Goal: Book appointment/travel/reservation

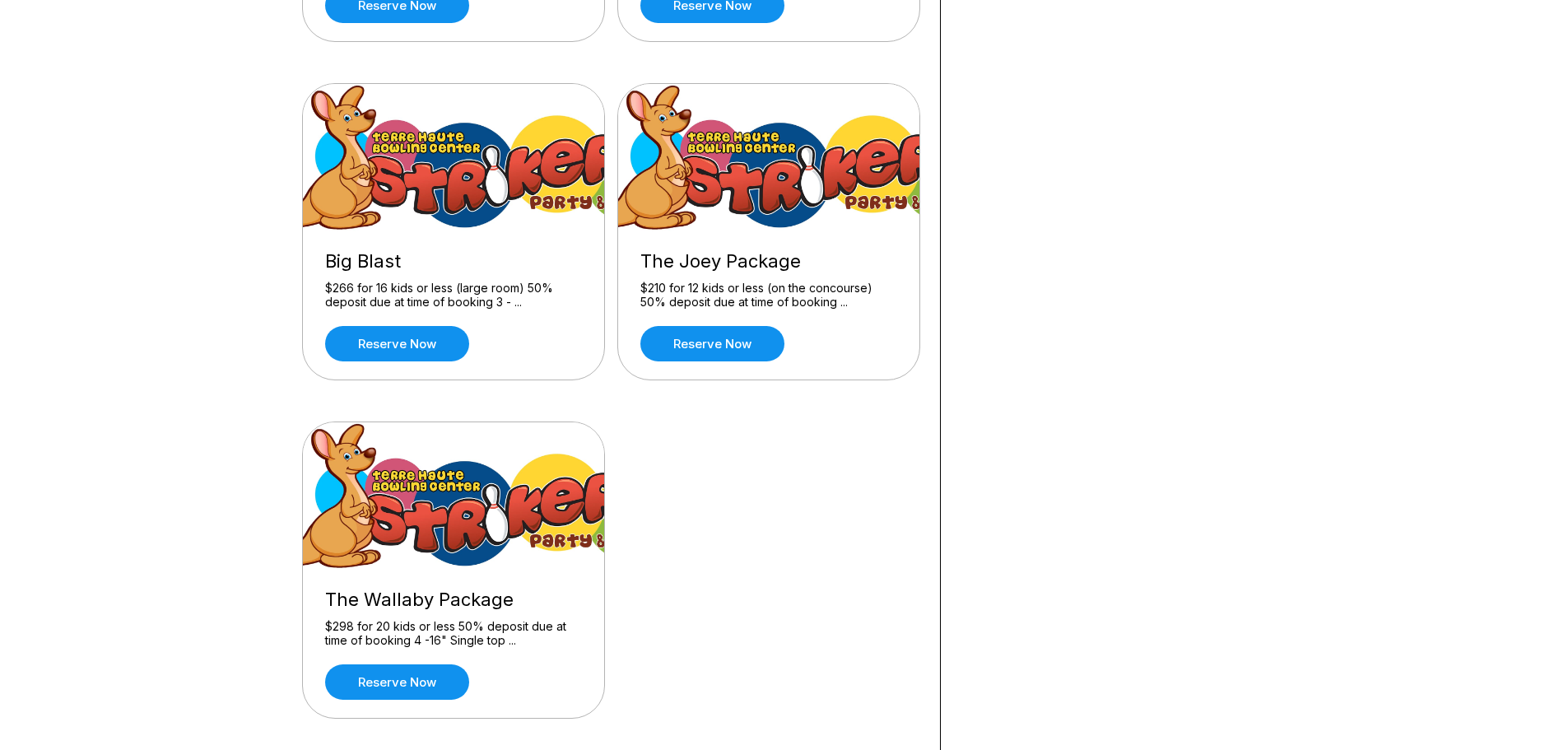
scroll to position [493, 0]
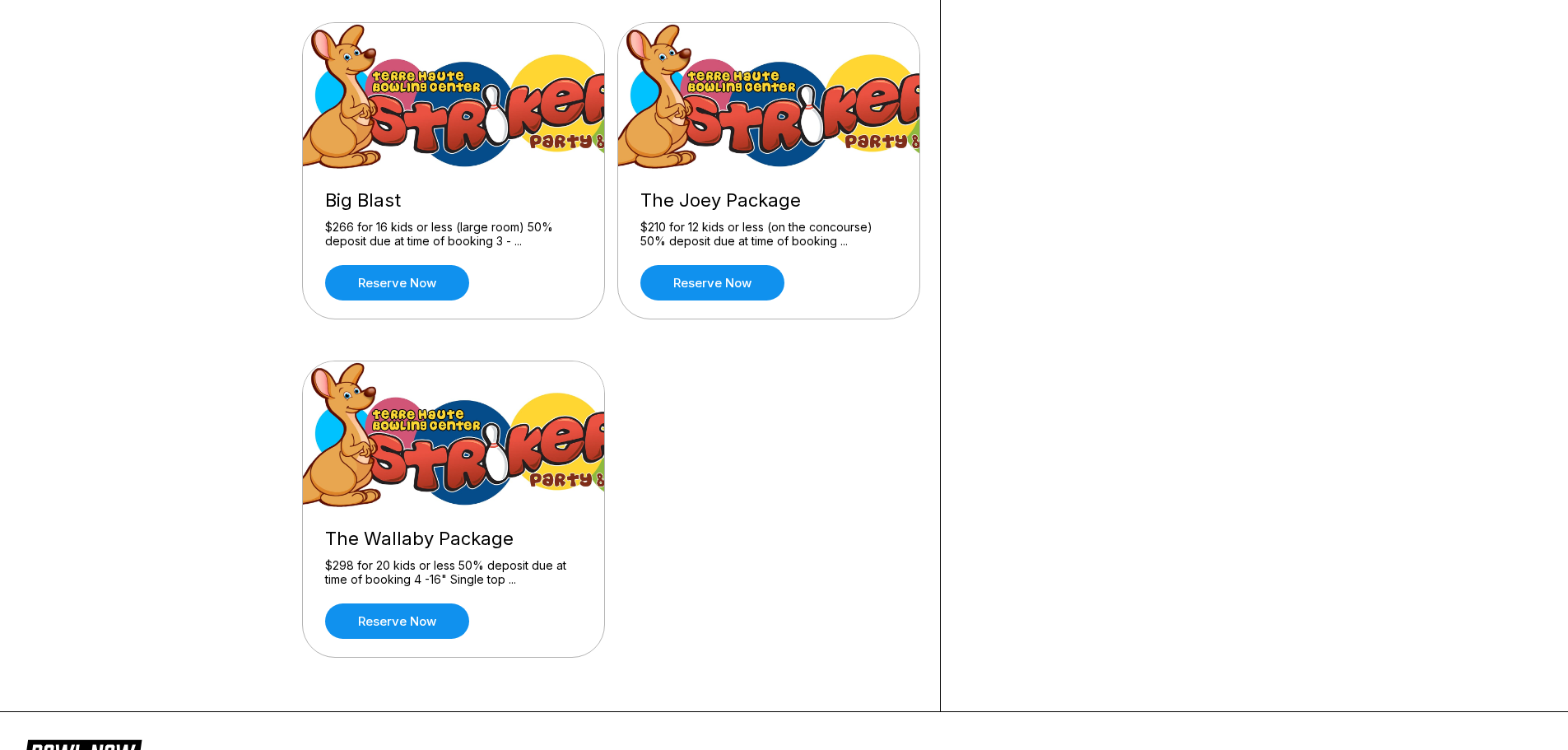
click at [462, 542] on div "The Wallaby Package" at bounding box center [454, 539] width 257 height 23
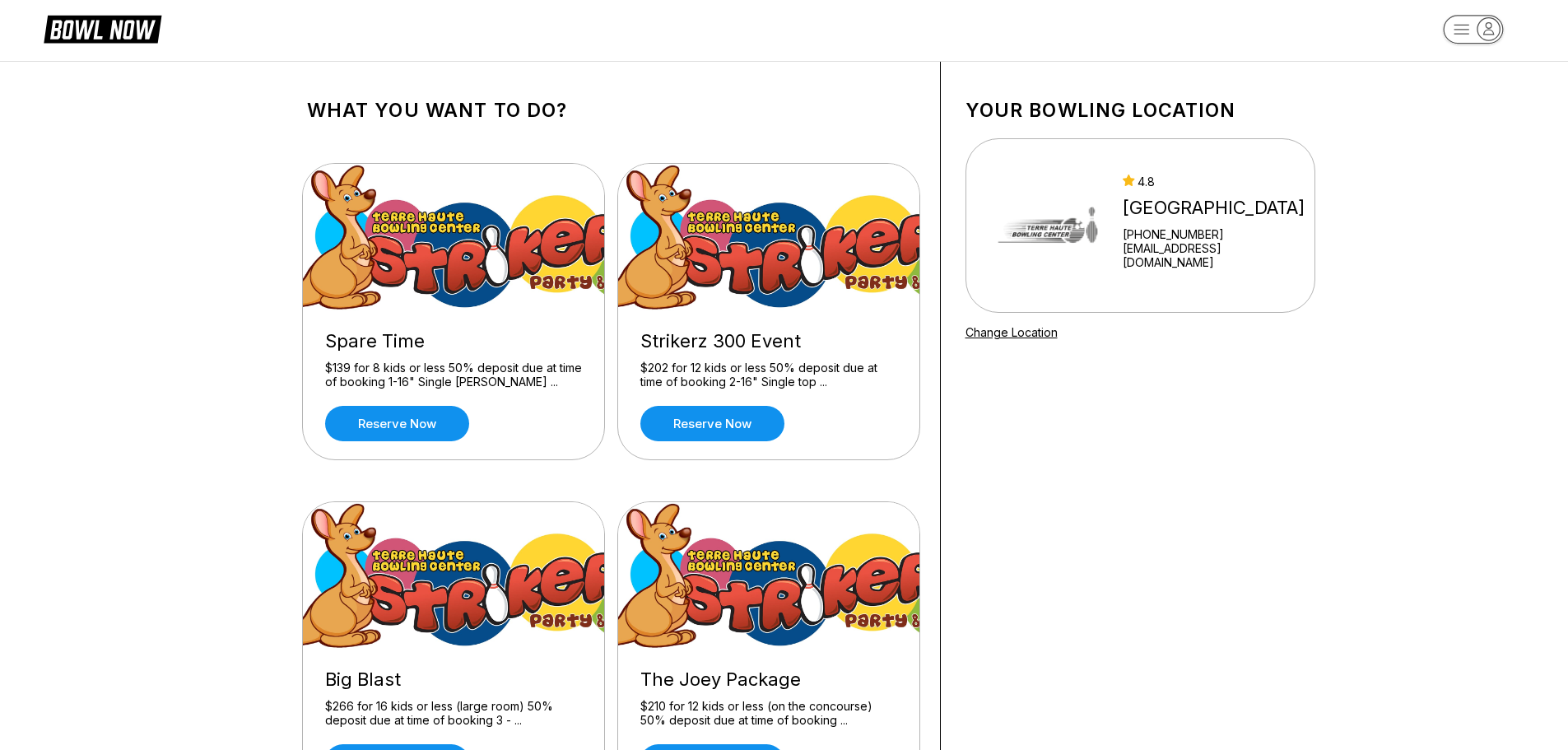
scroll to position [0, 0]
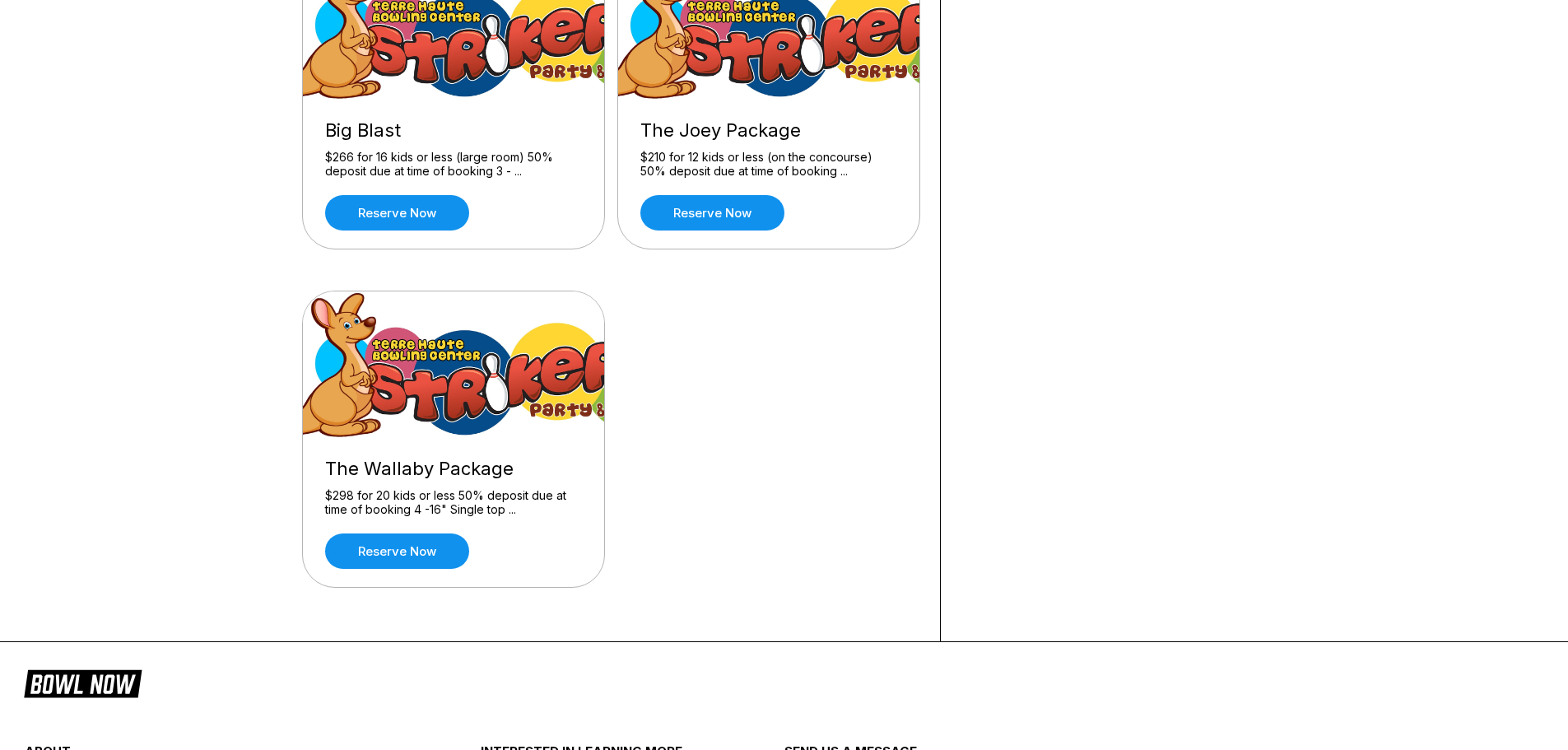
scroll to position [576, 0]
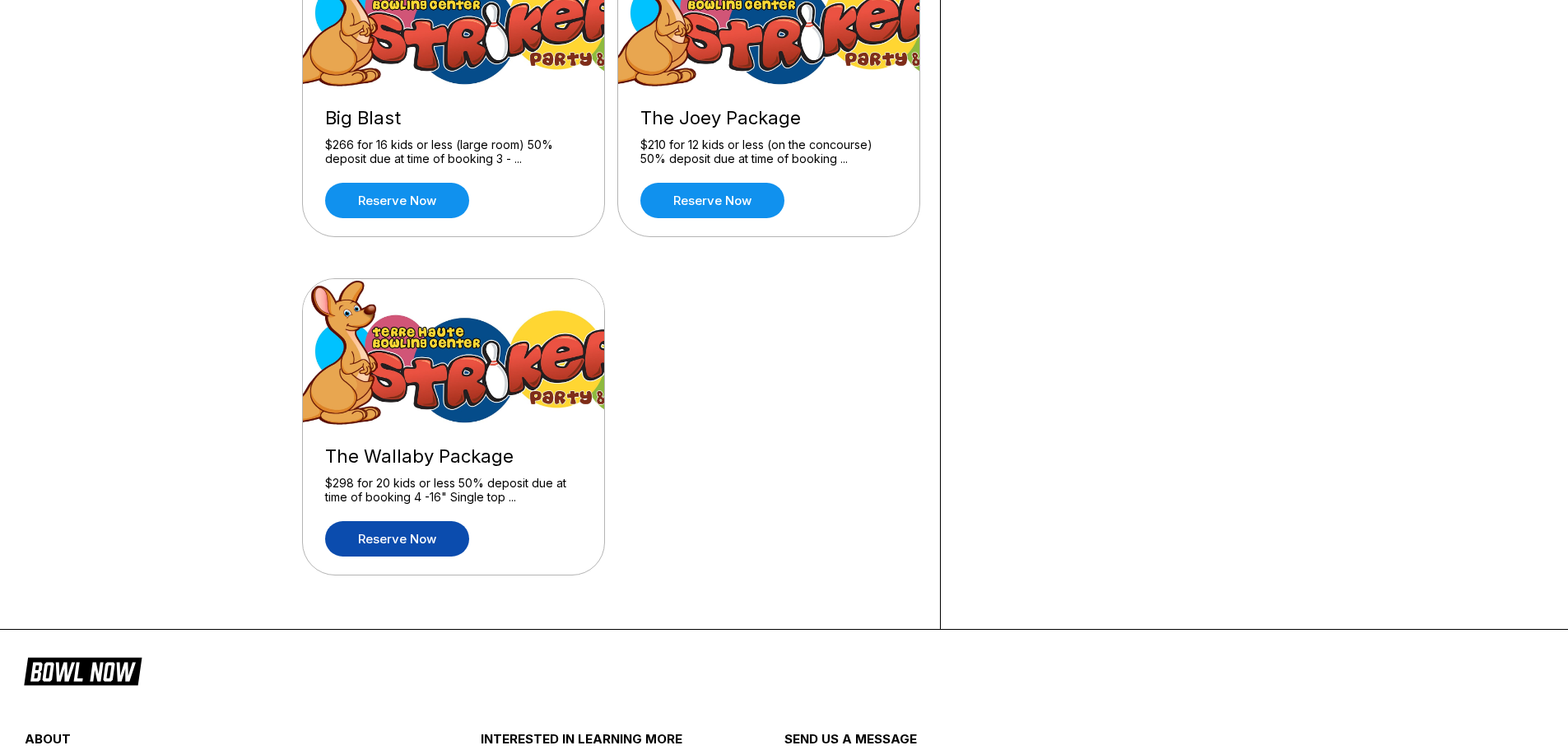
click at [405, 542] on link "Reserve now" at bounding box center [397, 539] width 144 height 36
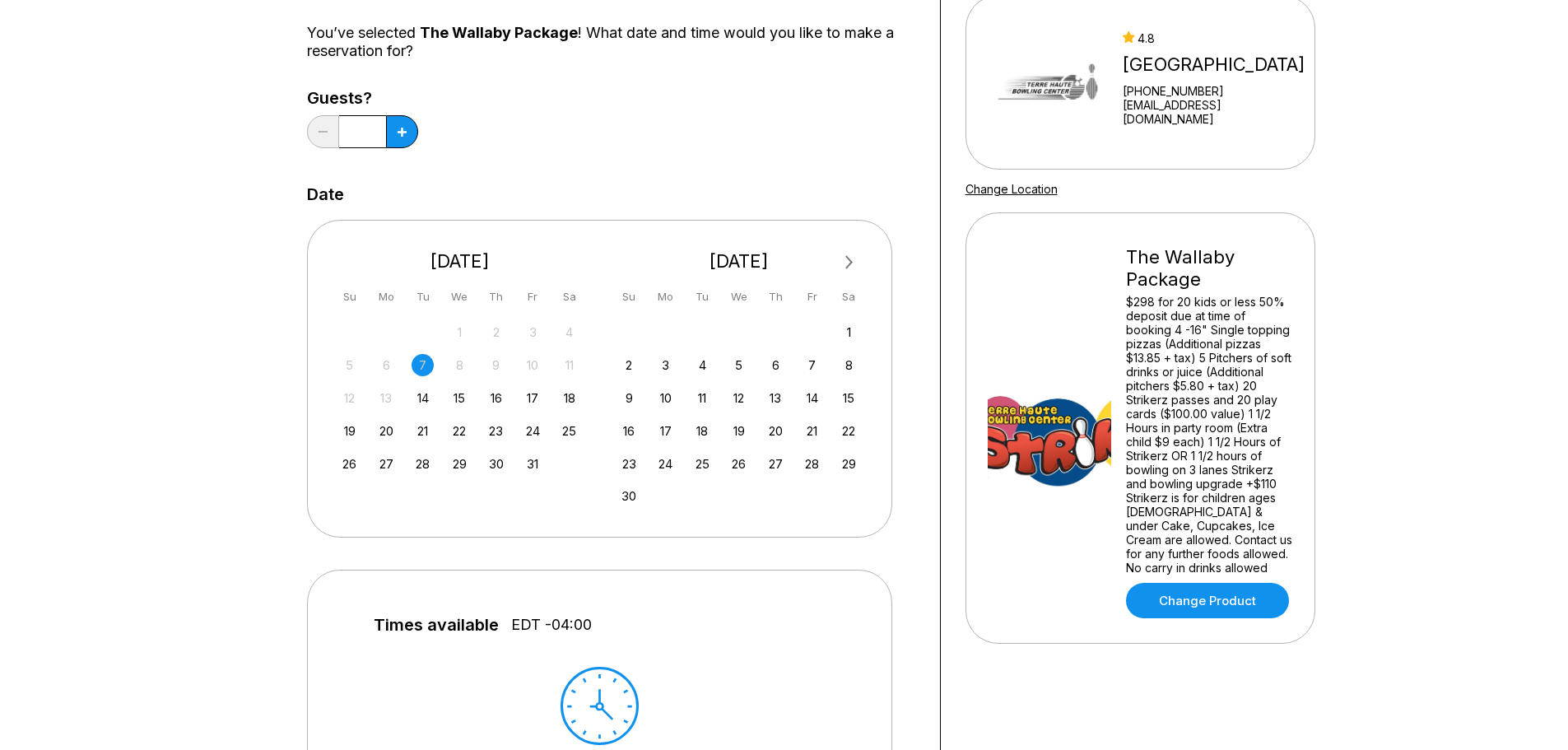
scroll to position [164, 0]
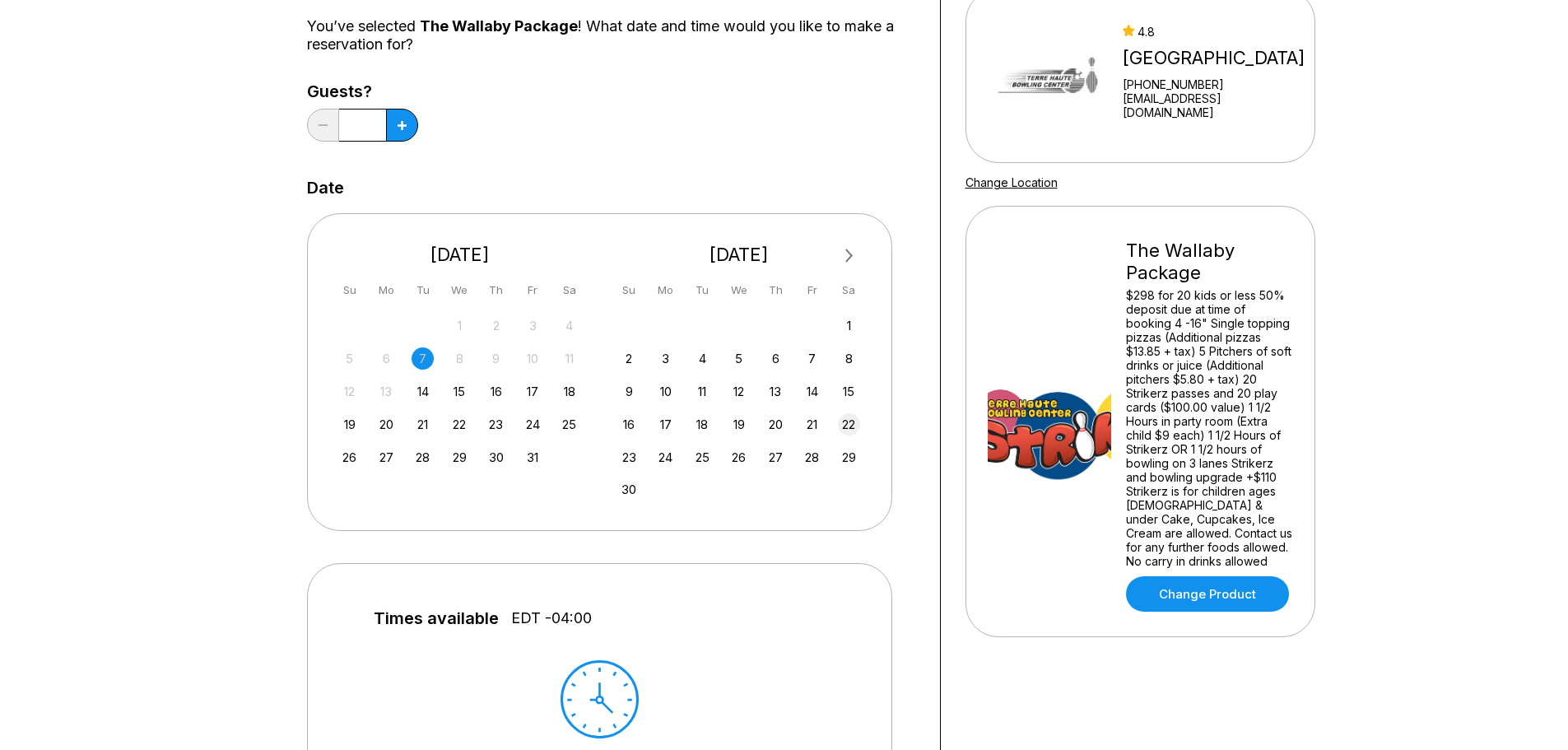
click at [848, 430] on div "22" at bounding box center [849, 425] width 23 height 23
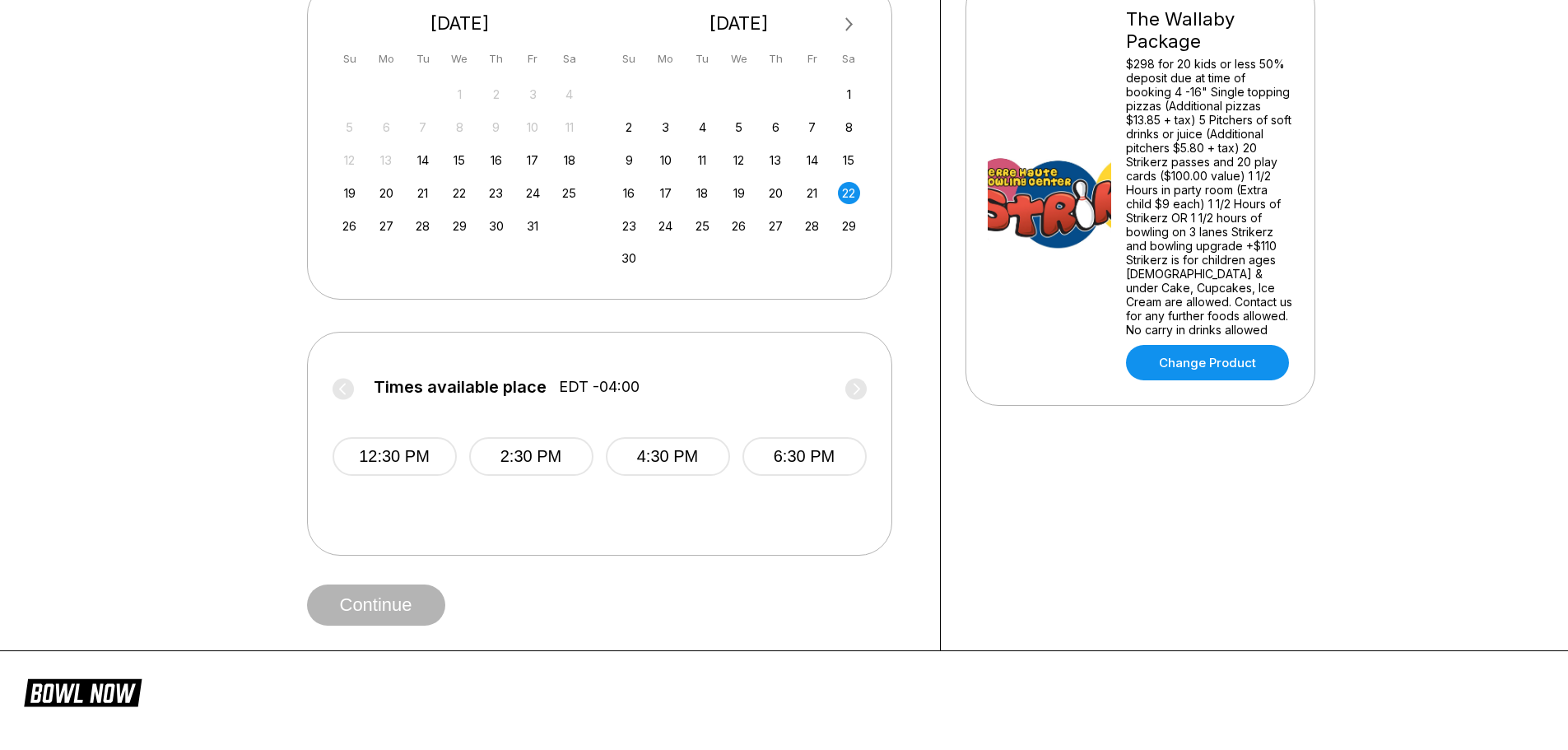
scroll to position [411, 0]
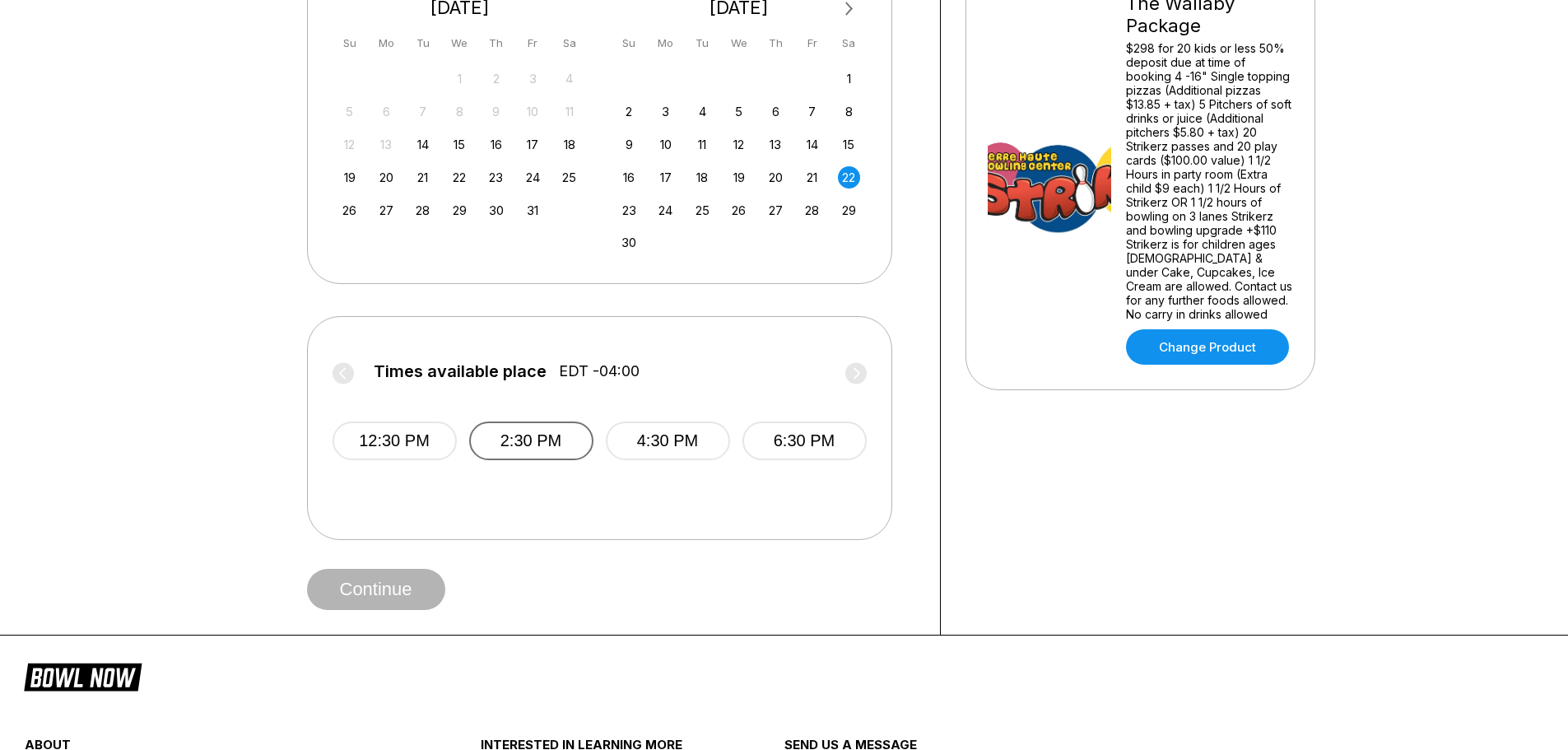
click at [554, 440] on button "2:30 PM" at bounding box center [531, 441] width 125 height 39
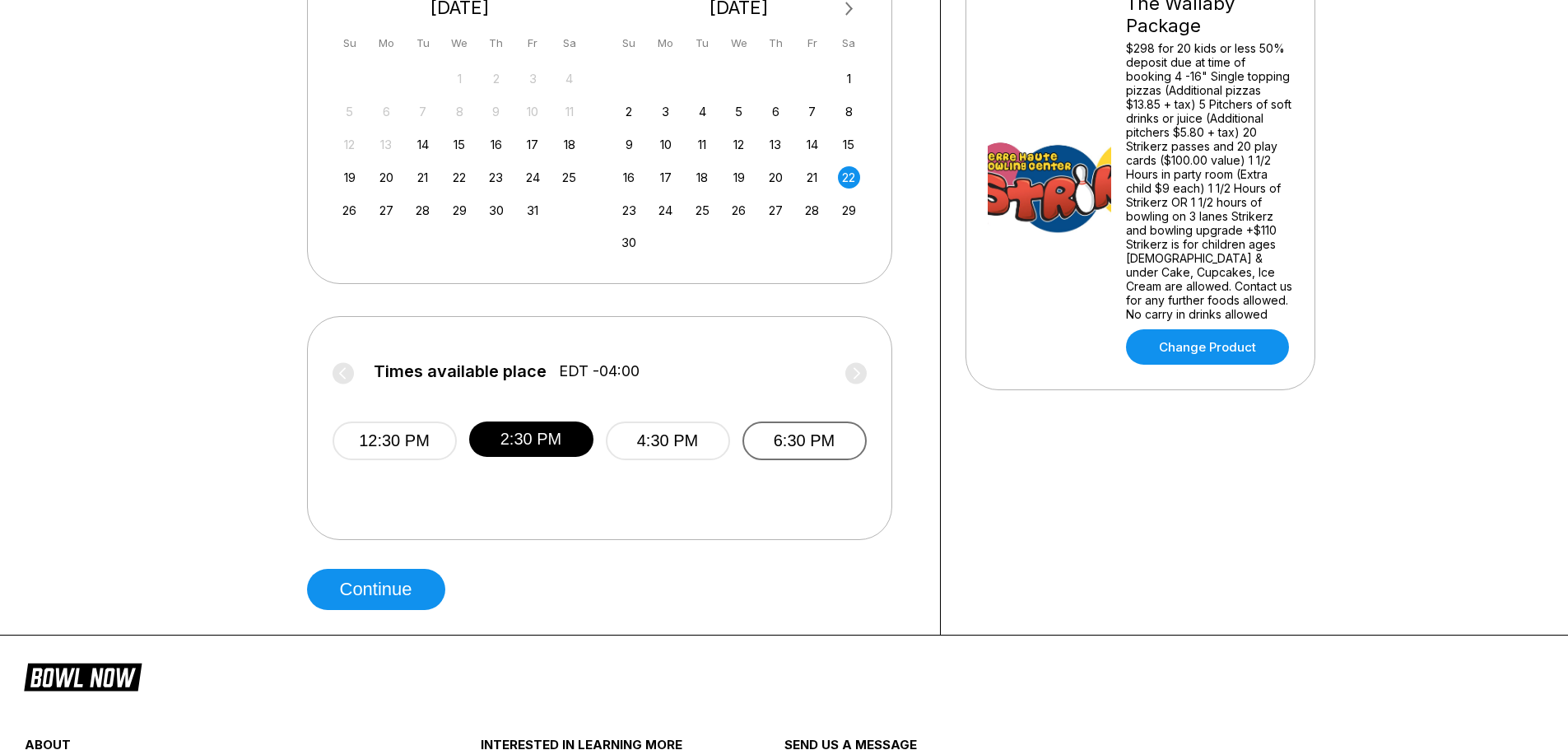
click at [833, 432] on button "6:30 PM" at bounding box center [805, 441] width 125 height 39
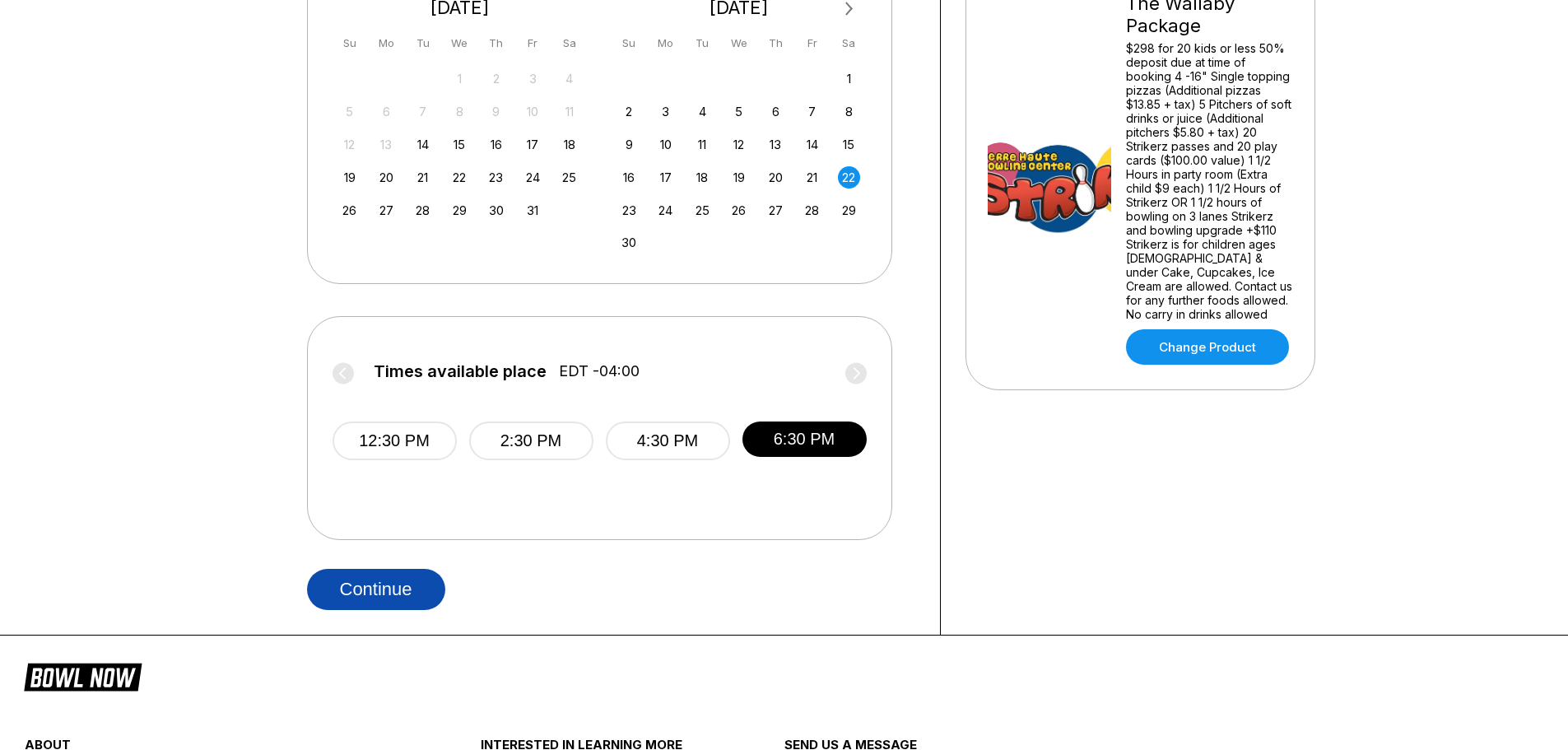
click at [401, 583] on button "Continue" at bounding box center [375, 590] width 139 height 42
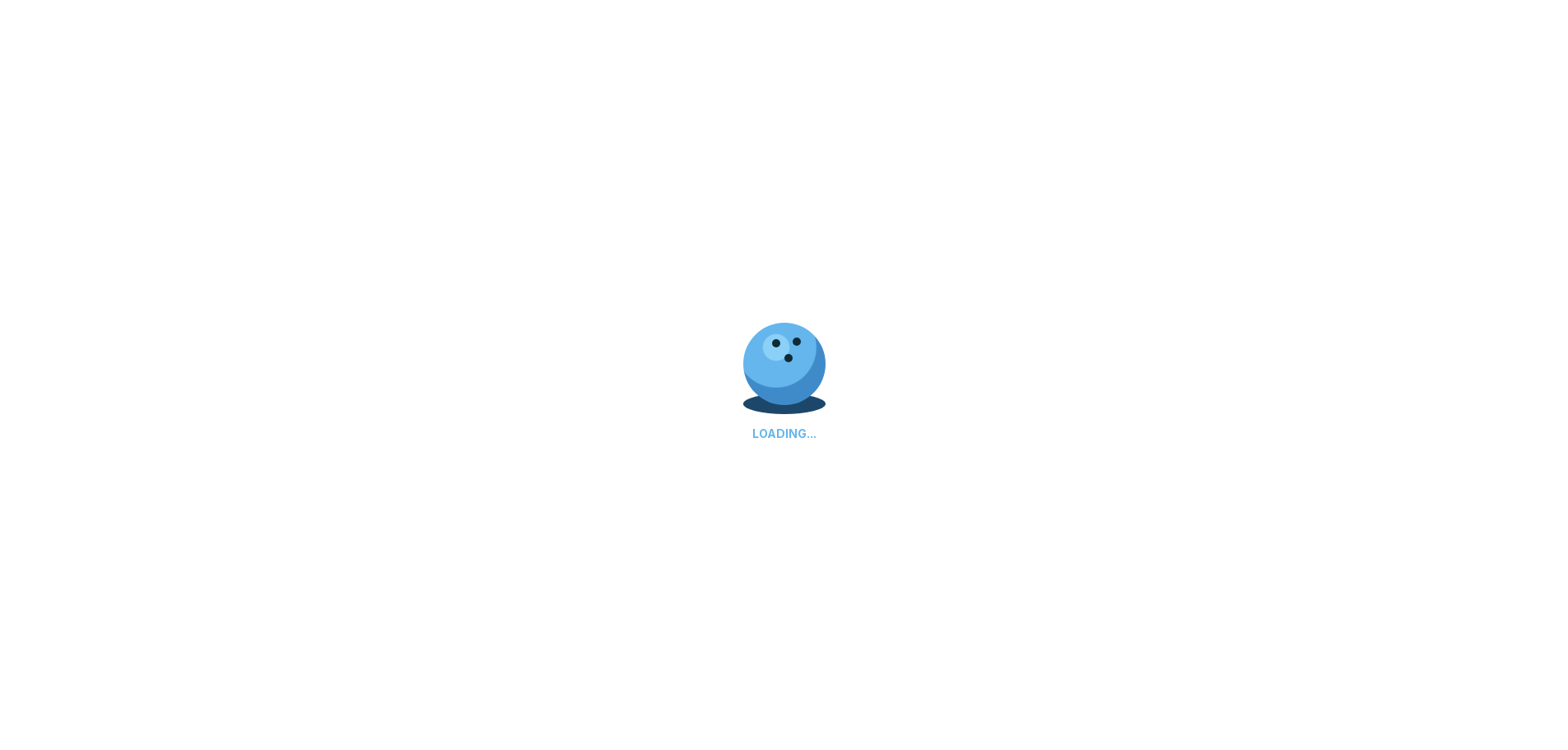
select select "**"
